Goal: Task Accomplishment & Management: Manage account settings

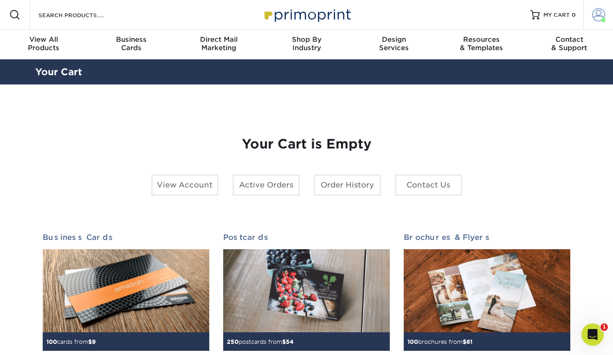
click at [595, 17] on span at bounding box center [599, 14] width 13 height 13
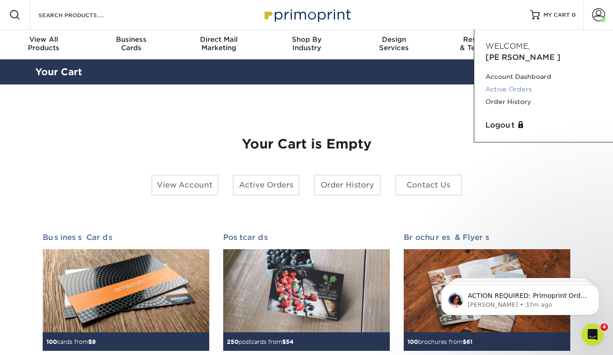
click at [519, 83] on link "Active Orders" at bounding box center [544, 89] width 117 height 13
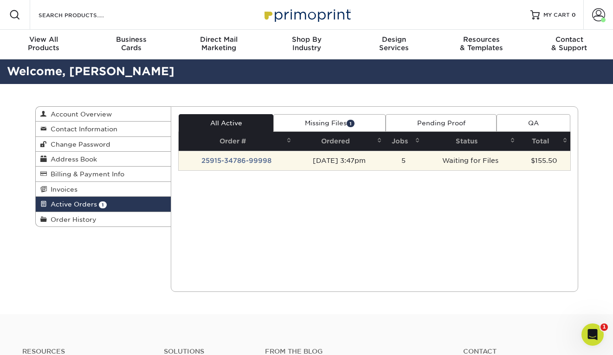
click at [253, 164] on td "25915-34786-99998" at bounding box center [237, 161] width 116 height 20
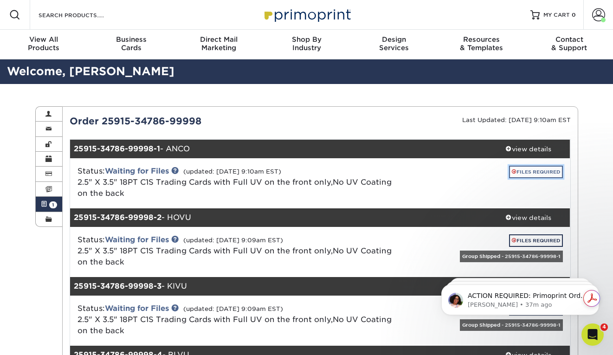
click at [517, 169] on link "FILES REQUIRED" at bounding box center [536, 172] width 54 height 13
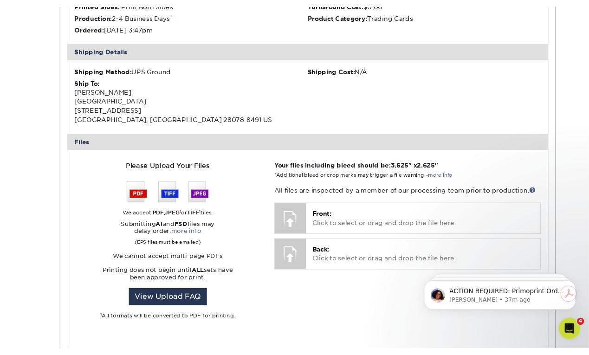
scroll to position [369, 0]
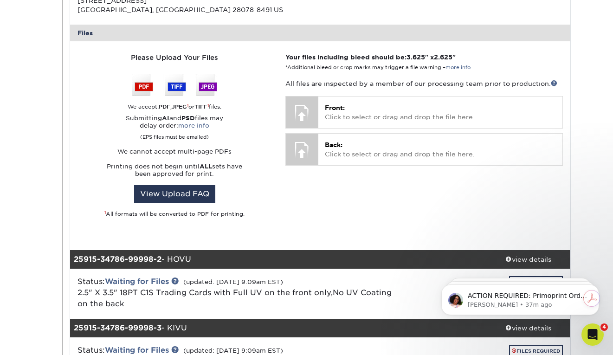
click at [398, 77] on div "Your files including bleed should be: 3.625 " x 2.625 " *Additional bleed or cr…" at bounding box center [424, 145] width 291 height 186
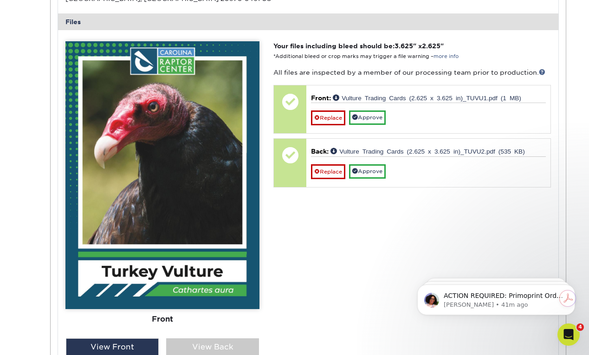
scroll to position [381, 0]
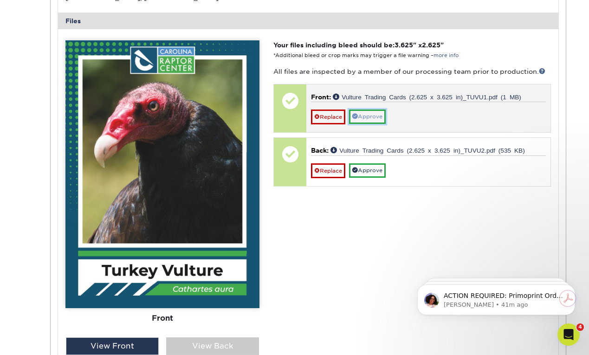
click at [378, 121] on link "Approve" at bounding box center [367, 117] width 37 height 14
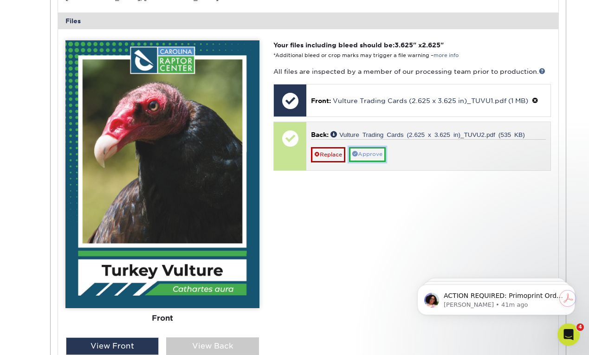
click at [370, 154] on link "Approve" at bounding box center [367, 154] width 37 height 14
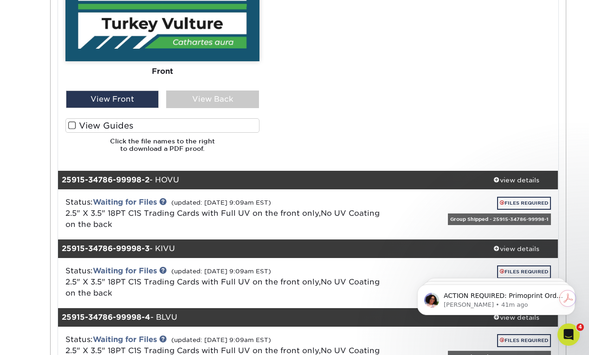
scroll to position [743, 0]
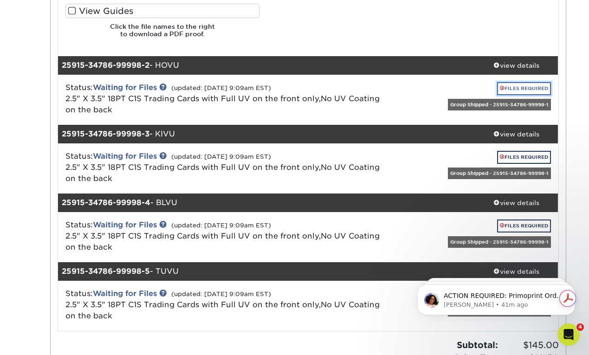
click at [536, 88] on link "FILES REQUIRED" at bounding box center [524, 88] width 54 height 13
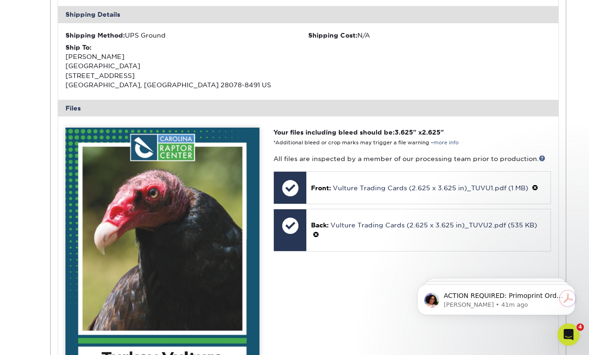
scroll to position [301, 0]
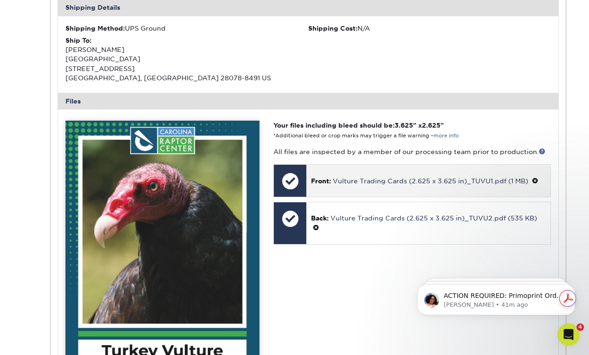
click at [535, 182] on span at bounding box center [535, 180] width 7 height 7
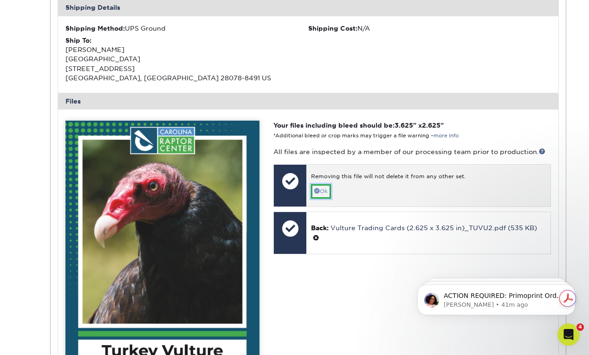
click at [322, 187] on link "Ok" at bounding box center [321, 191] width 20 height 14
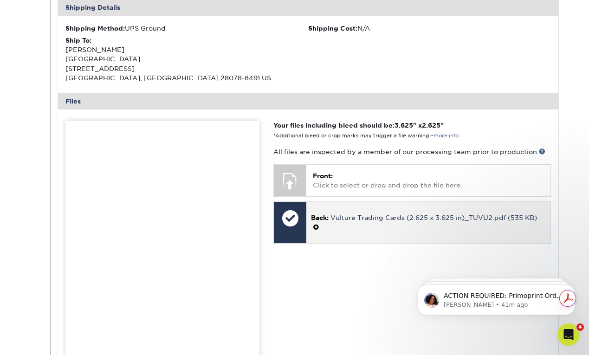
click at [541, 208] on div "Back: Vulture Trading Cards (2.625 x 3.625 in)_TUVU2.pdf (535 KB)" at bounding box center [429, 223] width 244 height 42
click at [316, 227] on span at bounding box center [316, 227] width 7 height 7
click at [312, 228] on link "Ok" at bounding box center [321, 229] width 20 height 14
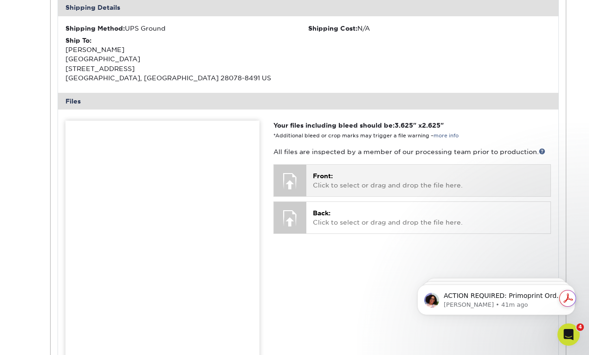
click at [342, 169] on div "Front: Click to select or drag and drop the file here. Choose file Vulture Trad…" at bounding box center [429, 180] width 244 height 31
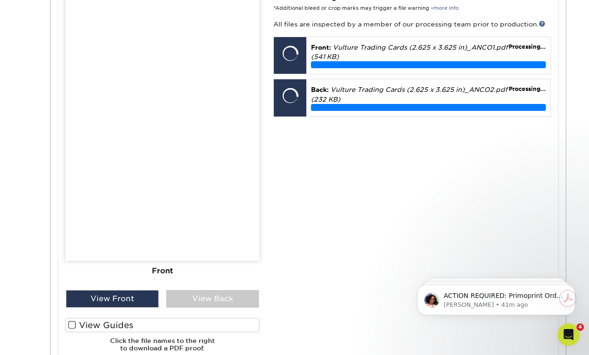
scroll to position [434, 0]
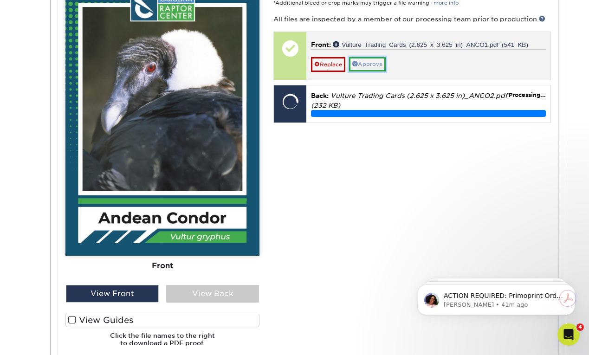
click at [367, 65] on link "Approve" at bounding box center [367, 64] width 37 height 14
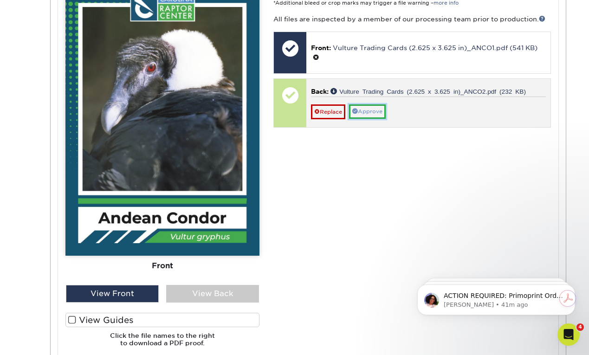
click at [373, 110] on link "Approve" at bounding box center [367, 111] width 37 height 14
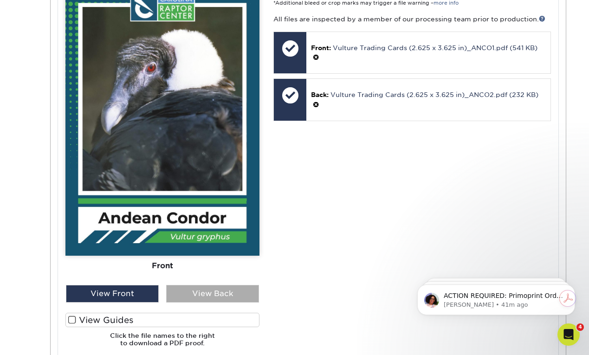
click at [204, 293] on div "View Back" at bounding box center [212, 294] width 93 height 18
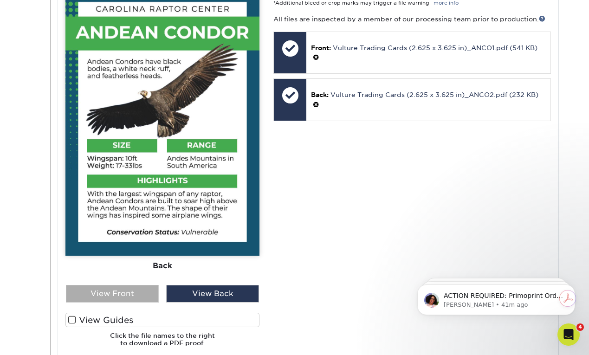
click at [149, 291] on div "View Front" at bounding box center [112, 294] width 93 height 18
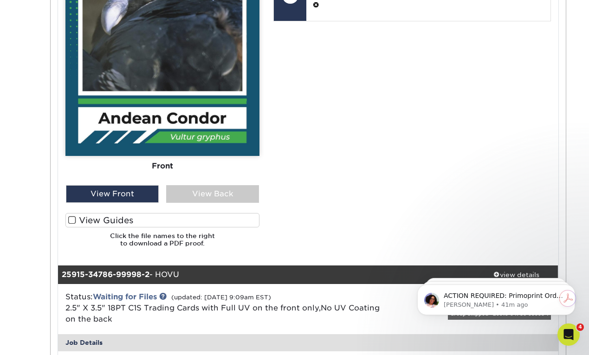
scroll to position [514, 0]
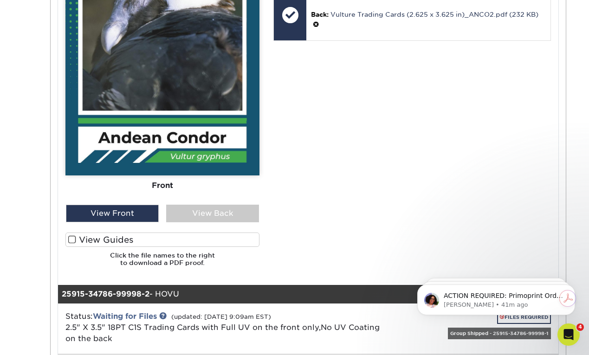
click at [218, 248] on div "View Guides" at bounding box center [162, 242] width 194 height 19
click at [138, 236] on label "View Guides" at bounding box center [162, 240] width 194 height 14
click at [0, 0] on input "View Guides" at bounding box center [0, 0] width 0 height 0
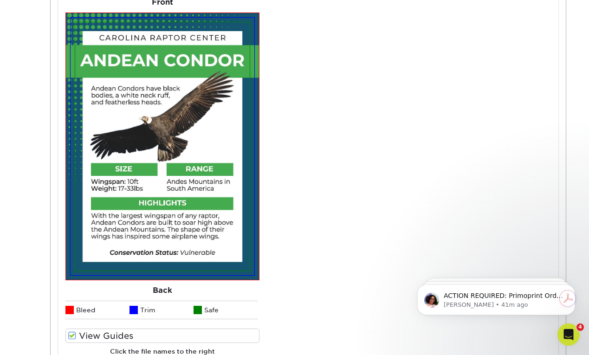
scroll to position [698, 0]
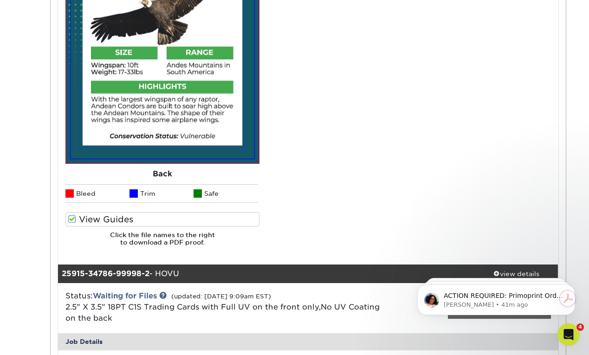
click at [134, 221] on label "View Guides" at bounding box center [162, 219] width 194 height 14
click at [0, 0] on input "View Guides" at bounding box center [0, 0] width 0 height 0
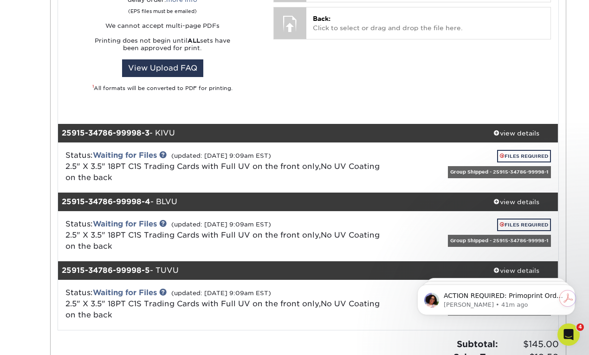
scroll to position [921, 0]
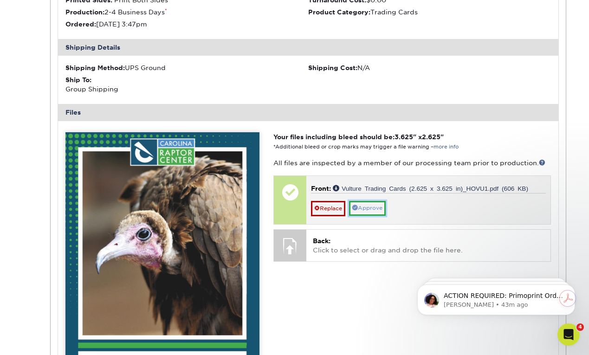
click at [374, 215] on link "Approve" at bounding box center [367, 208] width 37 height 14
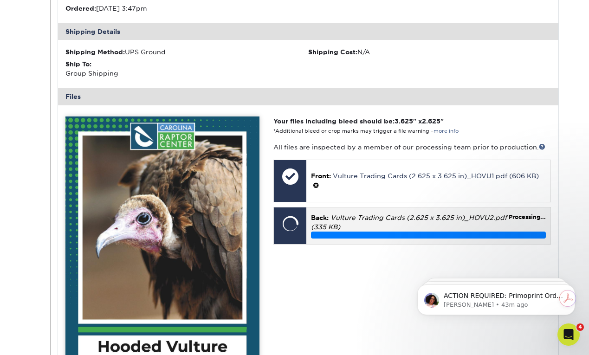
scroll to position [938, 0]
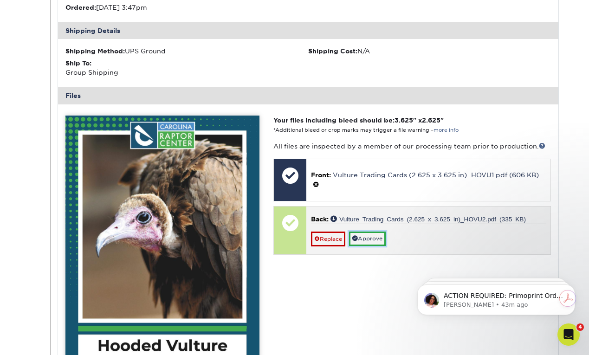
click at [366, 239] on link "Approve" at bounding box center [367, 239] width 37 height 14
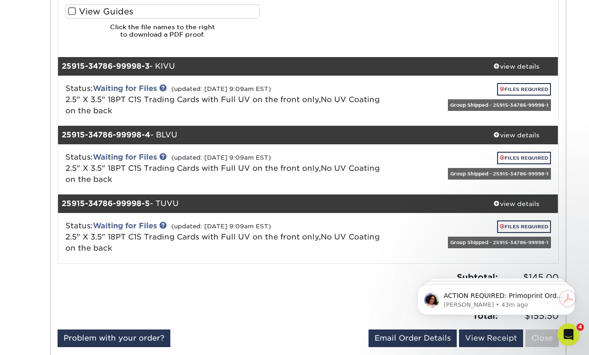
scroll to position [1377, 0]
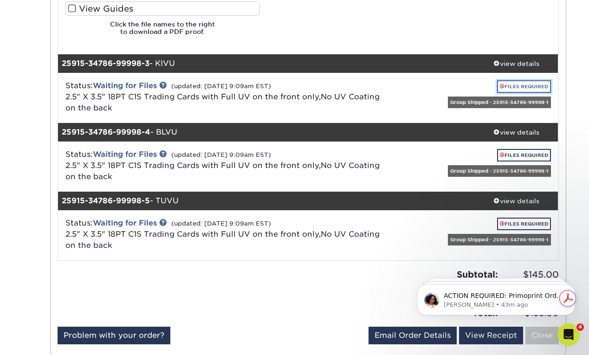
click at [522, 86] on link "FILES REQUIRED" at bounding box center [524, 86] width 54 height 13
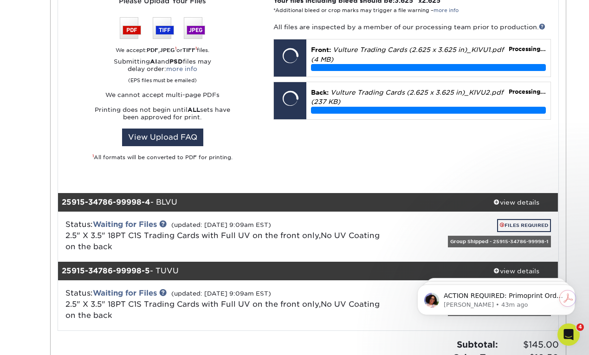
scroll to position [1682, 0]
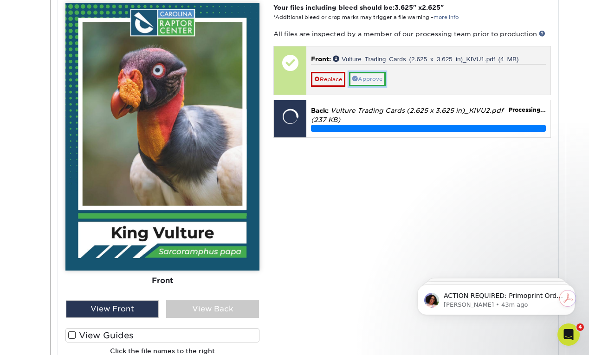
click at [367, 80] on link "Approve" at bounding box center [367, 79] width 37 height 14
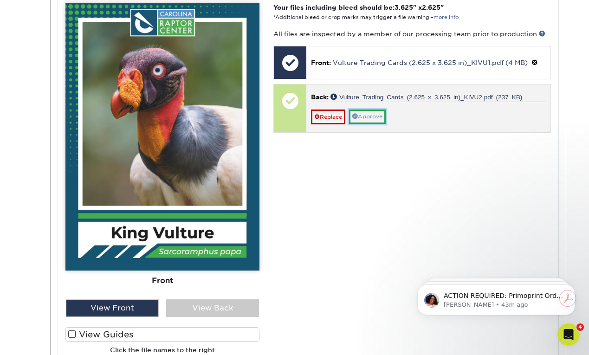
click at [377, 117] on link "Approve" at bounding box center [367, 117] width 37 height 14
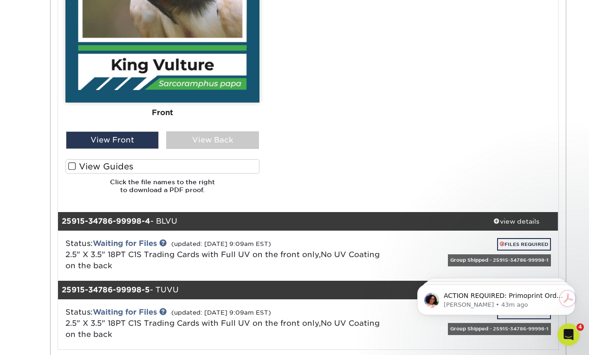
scroll to position [1949, 0]
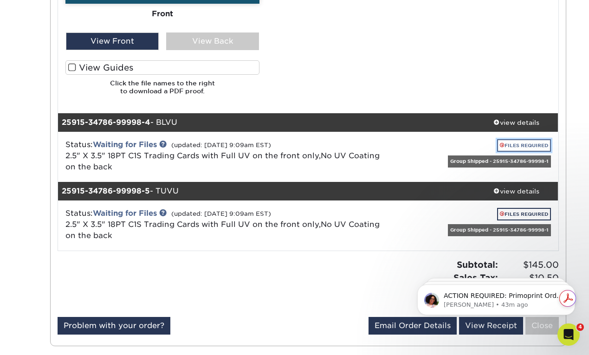
click at [535, 142] on link "FILES REQUIRED" at bounding box center [524, 145] width 54 height 13
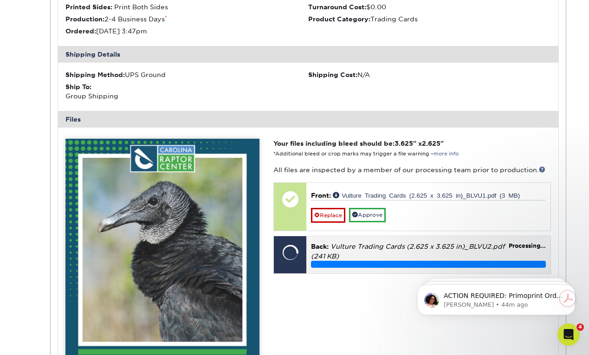
scroll to position [2188, 0]
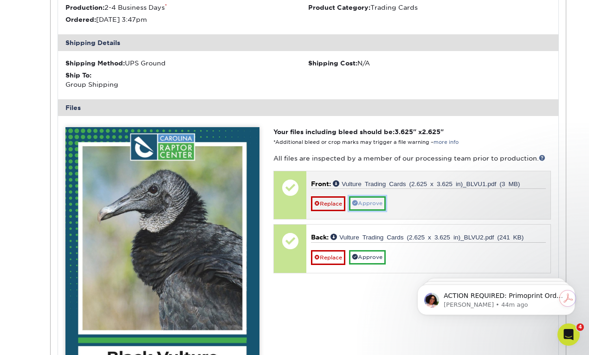
click at [381, 209] on link "Approve" at bounding box center [367, 203] width 37 height 14
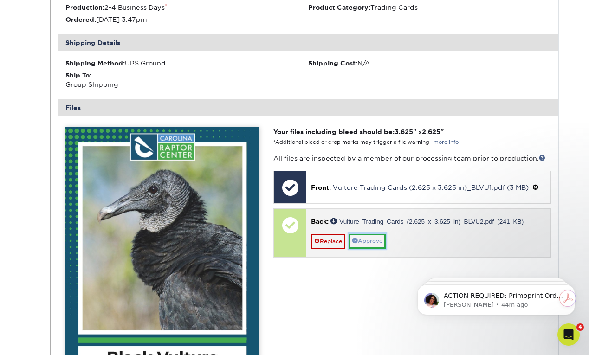
click at [380, 245] on link "Approve" at bounding box center [367, 241] width 37 height 14
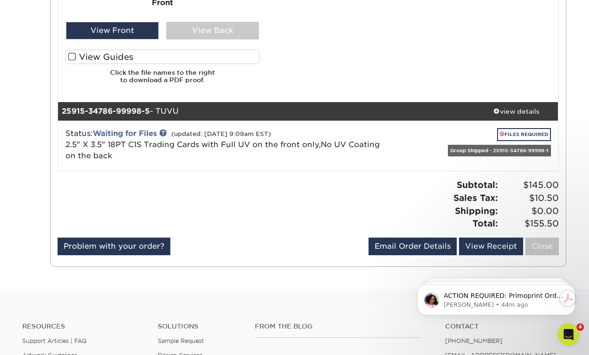
scroll to position [2597, 0]
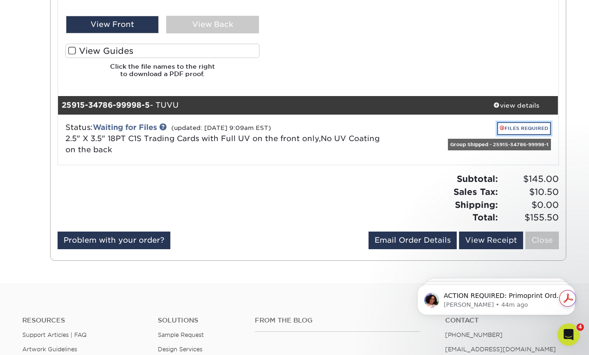
click at [515, 130] on link "FILES REQUIRED" at bounding box center [524, 128] width 54 height 13
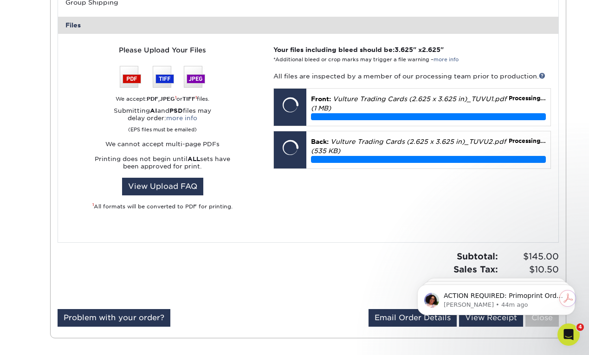
scroll to position [2906, 0]
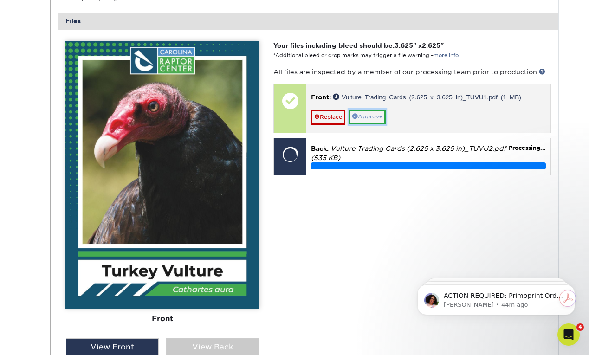
click at [379, 118] on link "Approve" at bounding box center [367, 117] width 37 height 14
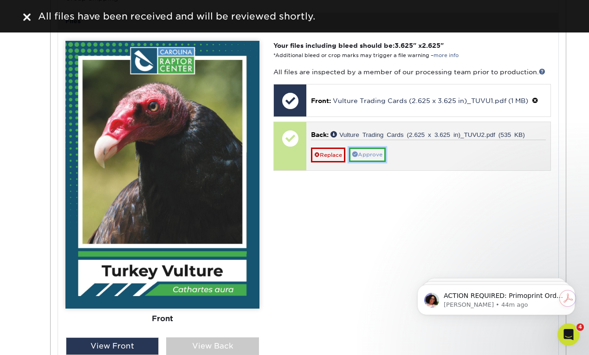
click at [372, 152] on link "Approve" at bounding box center [367, 155] width 37 height 14
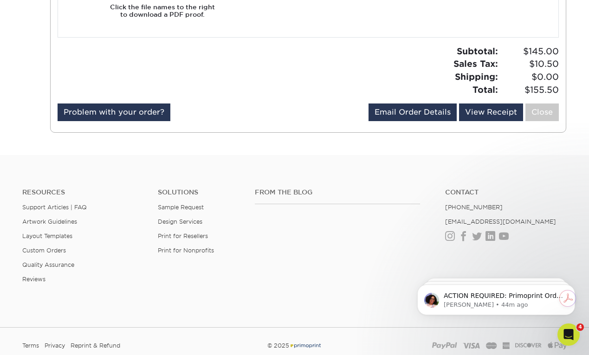
scroll to position [3288, 0]
click at [534, 111] on link "Close" at bounding box center [542, 112] width 33 height 18
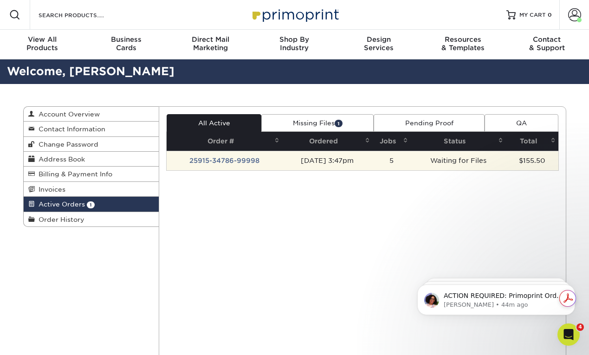
click at [407, 164] on td "5" at bounding box center [392, 161] width 39 height 20
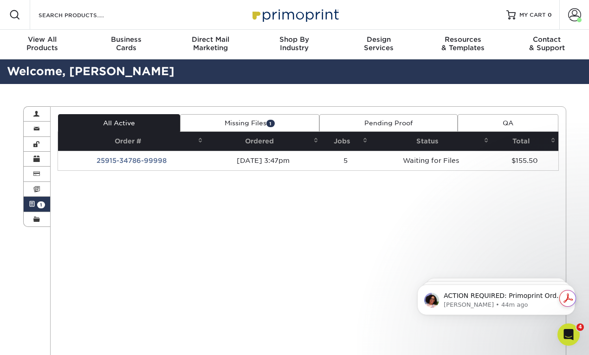
scroll to position [44, 0]
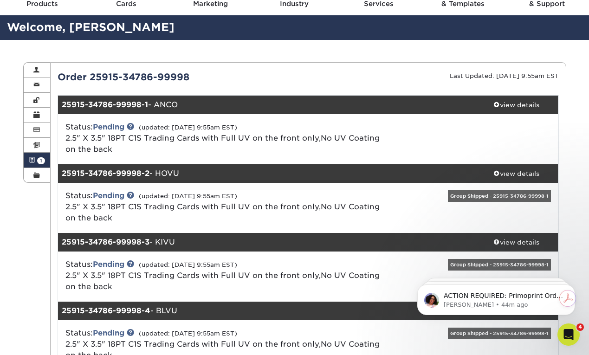
click at [387, 121] on div "Status: Pending (updated: 09/19/2025 9:55am EST) 2.5" X 3.5" 18PT C1S Trading C…" at bounding box center [308, 139] width 515 height 50
click at [510, 109] on div "view details" at bounding box center [517, 104] width 84 height 9
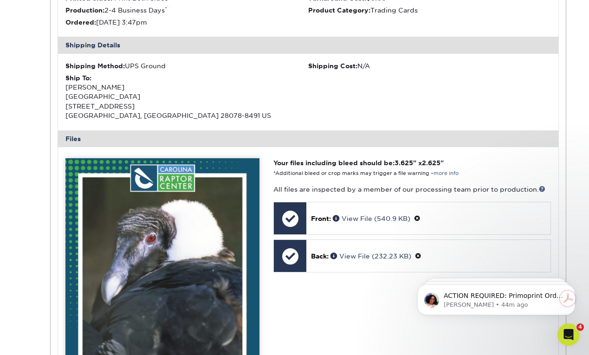
scroll to position [323, 0]
